Goal: Navigation & Orientation: Find specific page/section

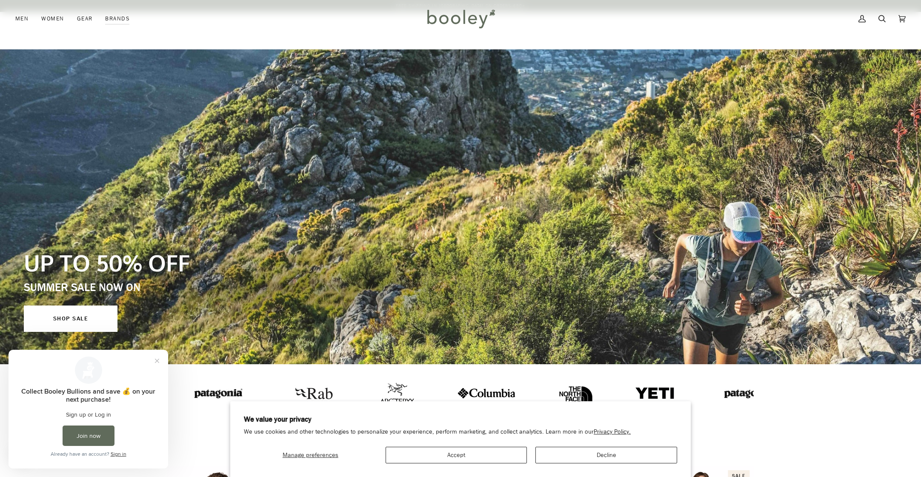
scroll to position [1341, 0]
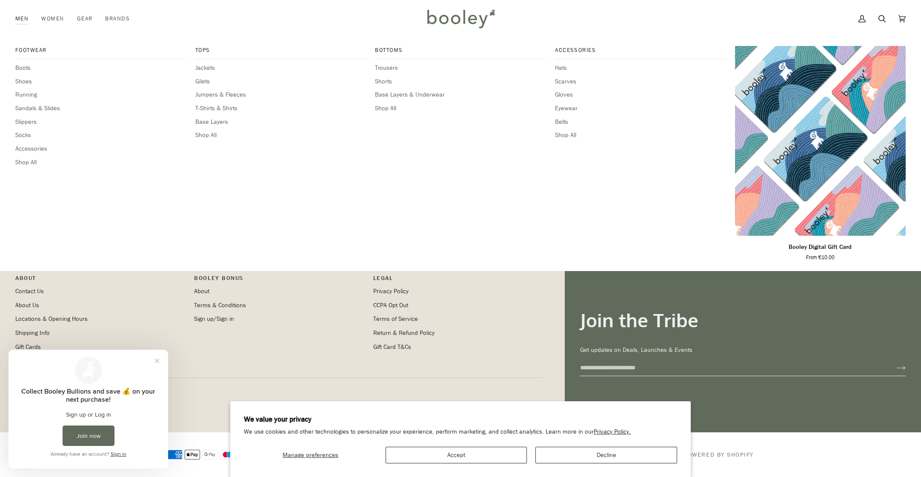
click at [23, 24] on link "Men" at bounding box center [25, 18] width 20 height 37
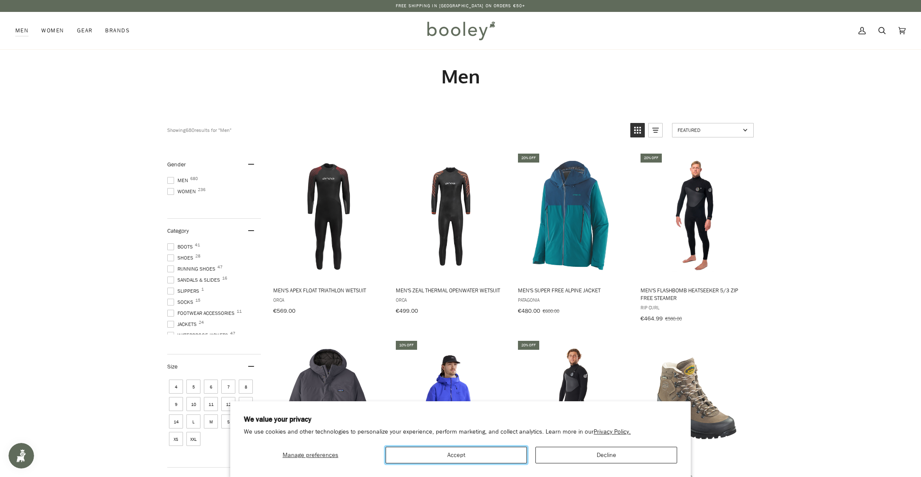
click at [474, 456] on button "Accept" at bounding box center [456, 455] width 142 height 17
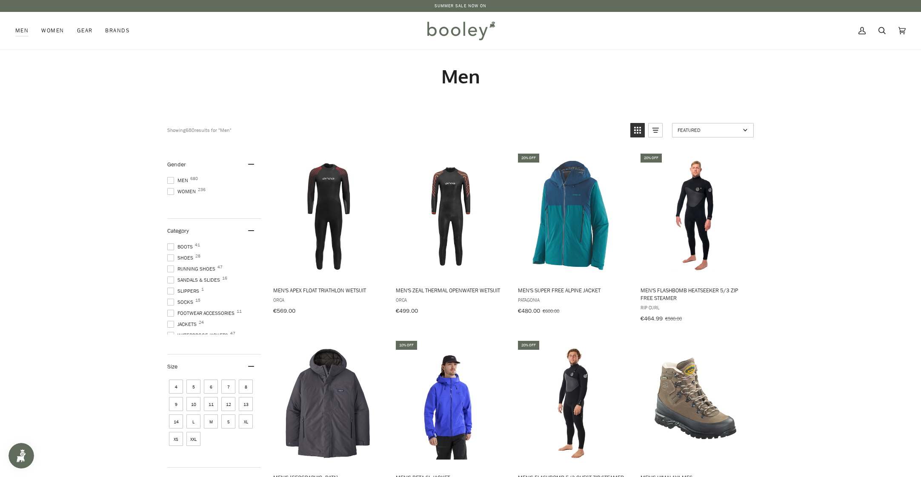
click at [184, 322] on span "Jackets 24" at bounding box center [183, 324] width 32 height 8
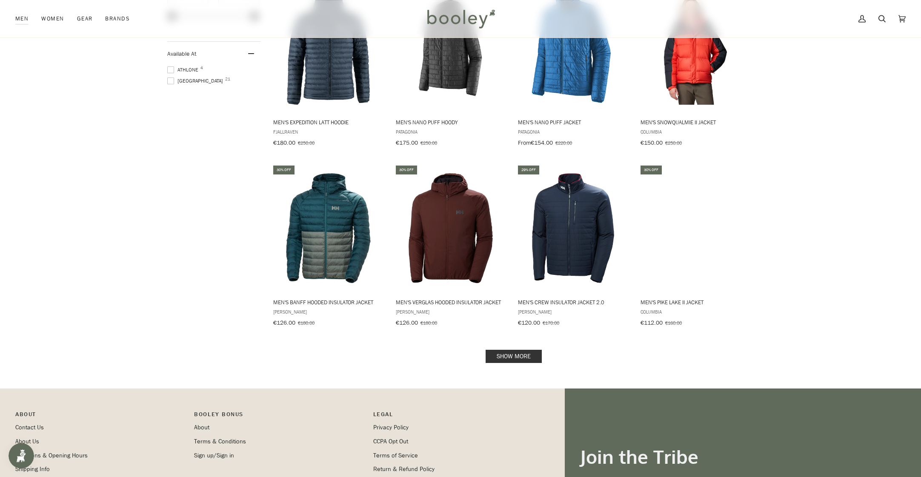
scroll to position [783, 0]
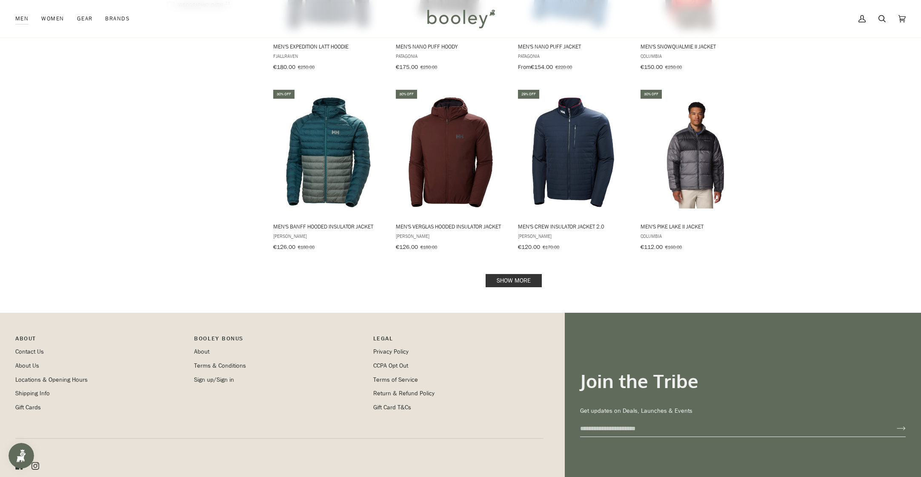
click at [528, 275] on link "Show more" at bounding box center [513, 280] width 56 height 13
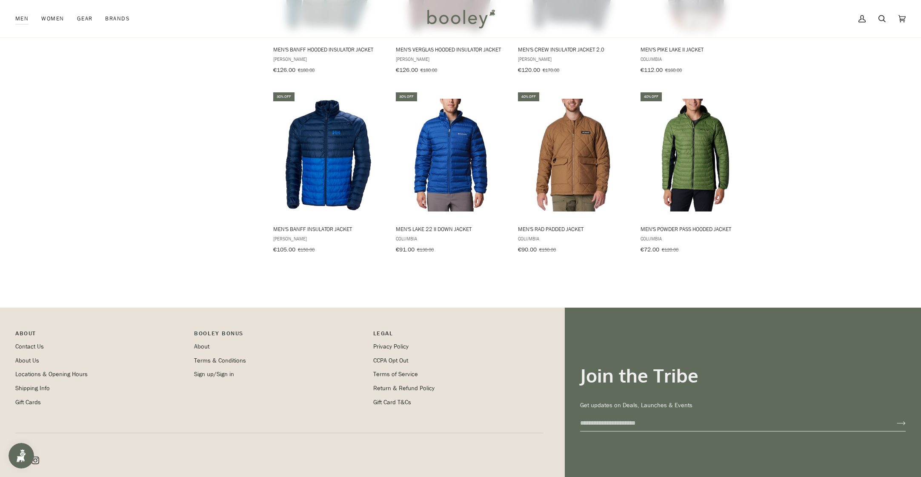
scroll to position [967, 0]
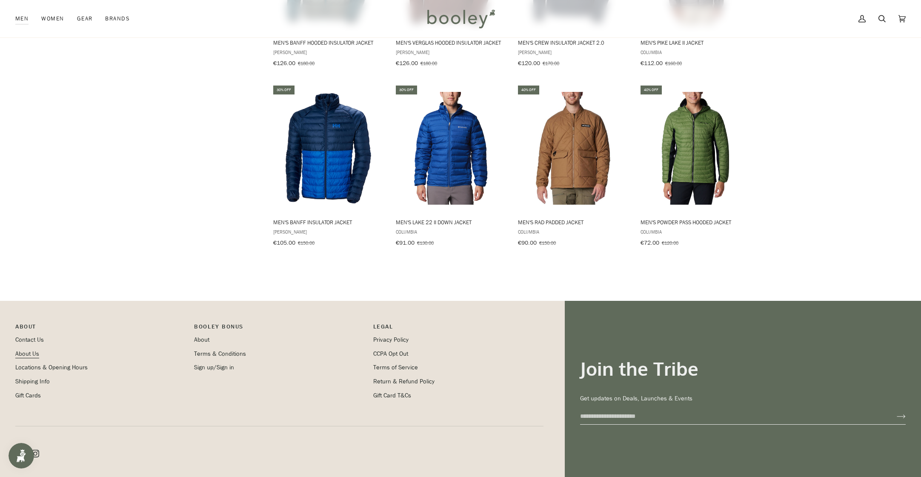
click at [22, 350] on link "About Us" at bounding box center [27, 354] width 24 height 8
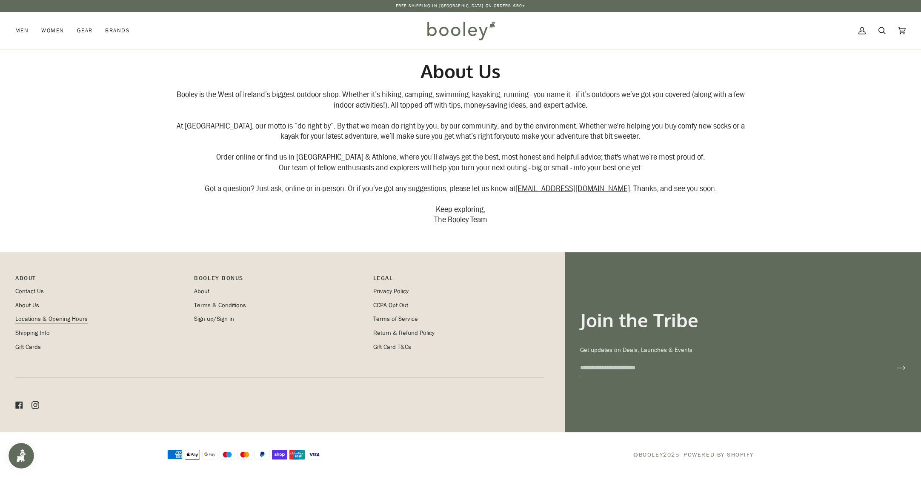
click at [34, 321] on link "Locations & Opening Hours" at bounding box center [51, 319] width 72 height 8
